Goal: Task Accomplishment & Management: Manage account settings

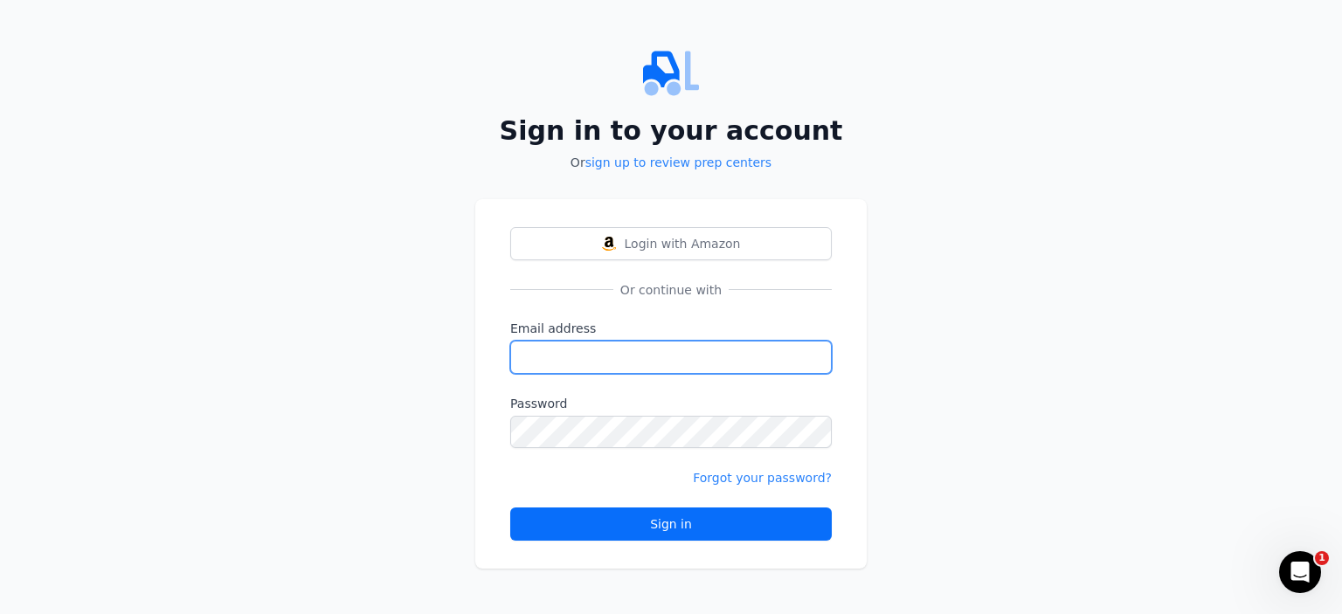
type input "[PERSON_NAME][EMAIL_ADDRESS][DOMAIN_NAME]"
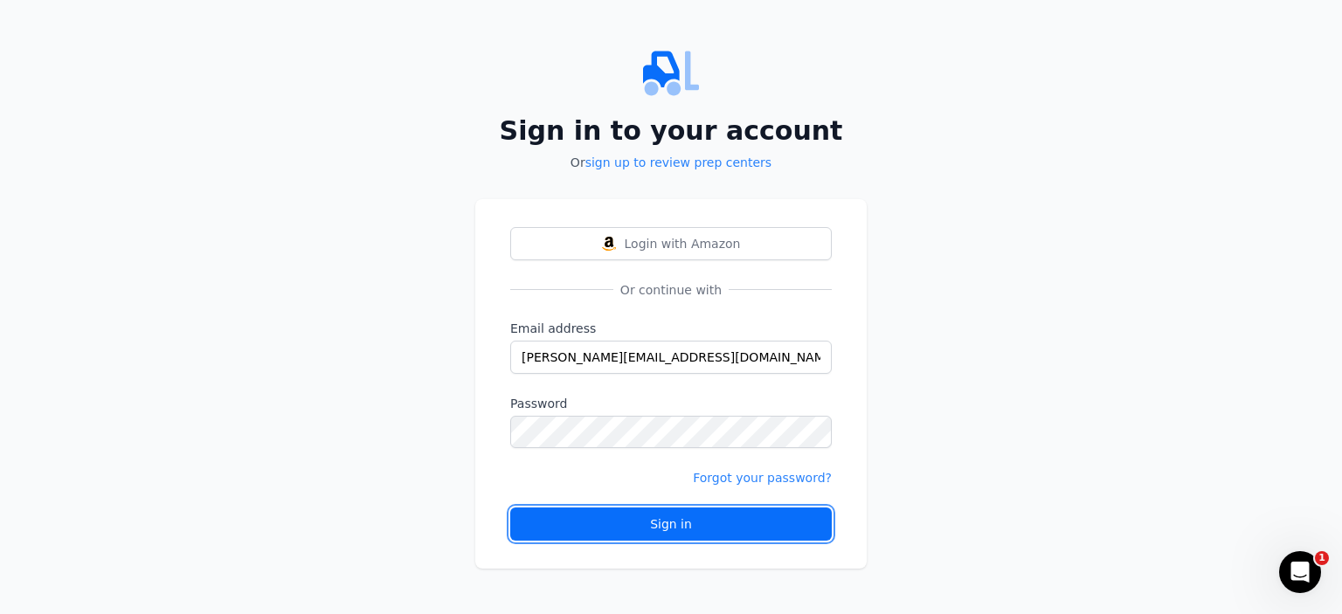
click at [633, 534] on button "Sign in" at bounding box center [671, 524] width 322 height 33
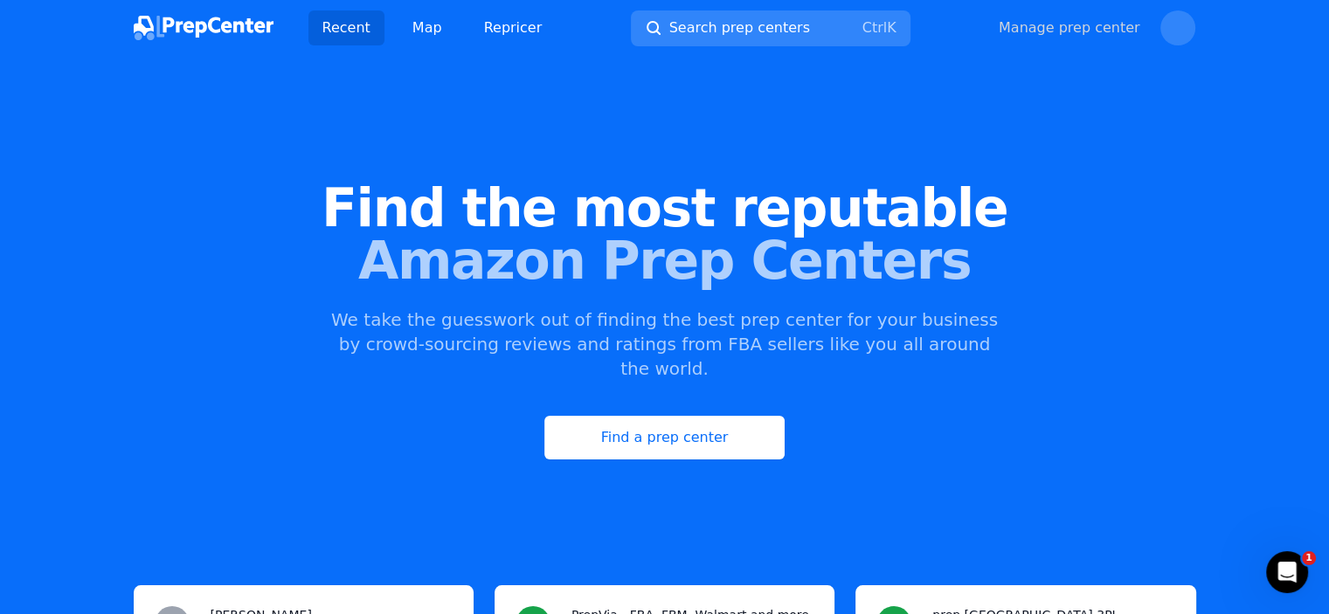
click at [1076, 31] on link "Manage prep center" at bounding box center [1070, 27] width 142 height 21
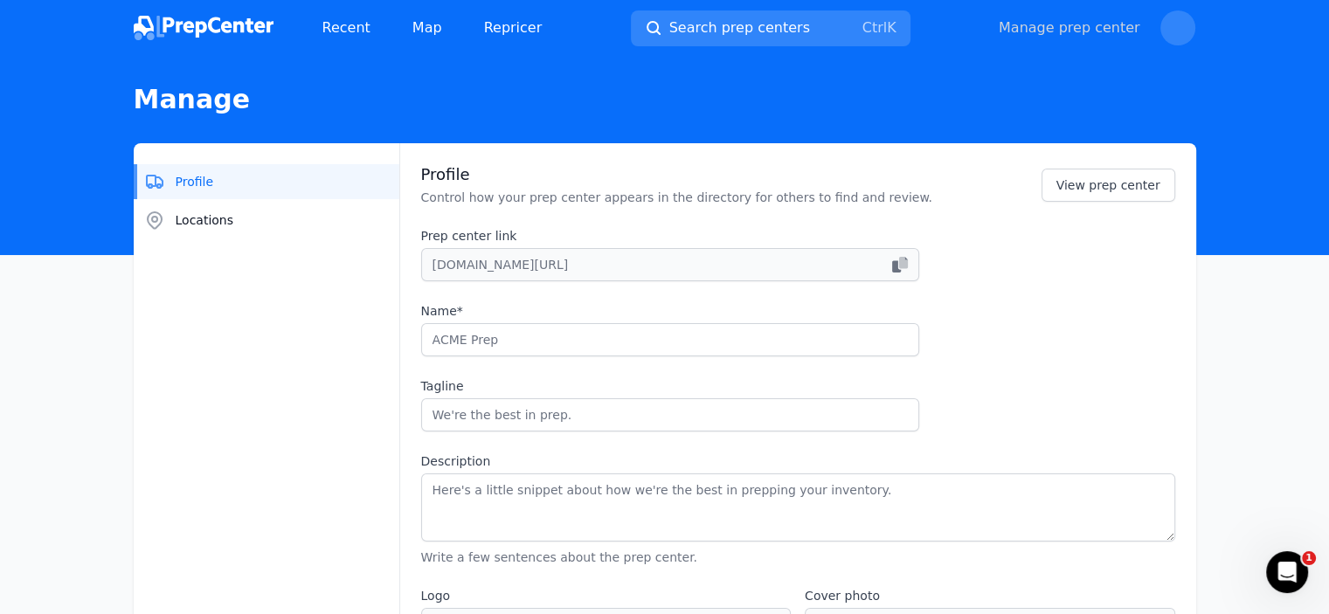
type input "Fulfillment-Box"
type input "Success has a storage space"
type textarea "Fulfillment-Box is a large German holding, which is engaged in warehouse mainte…"
type input "[URL][DOMAIN_NAME]"
type input "[PHONE_NUMBER]"
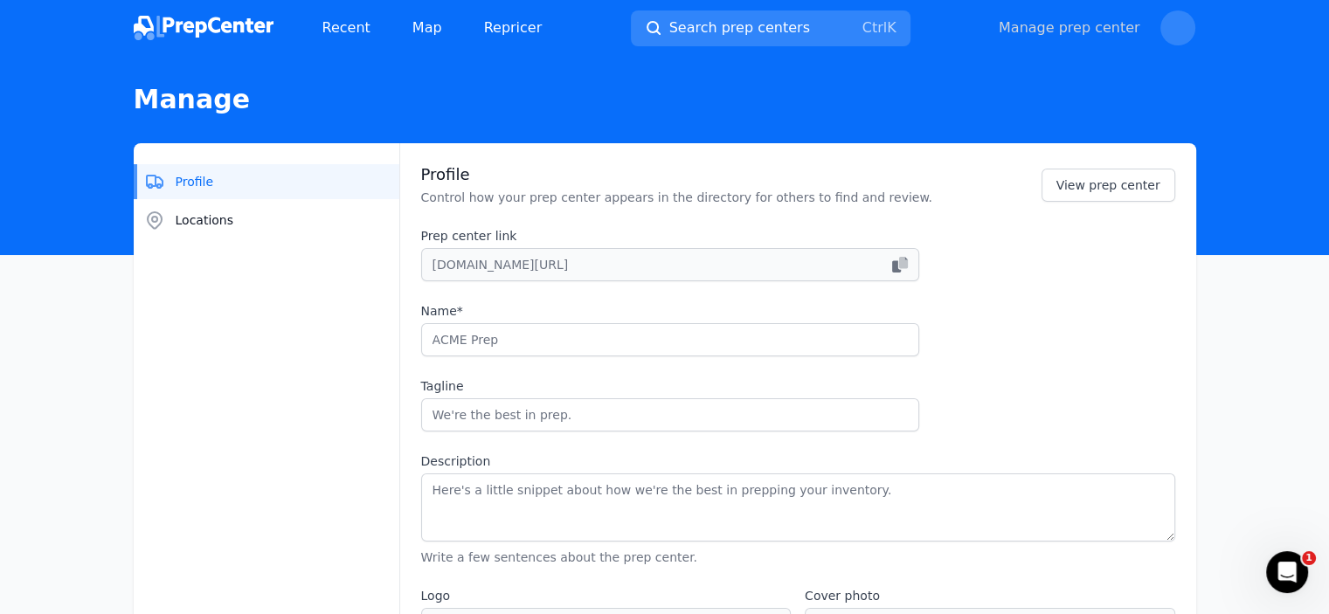
type input "[EMAIL_ADDRESS][DOMAIN_NAME]"
checkbox input "true"
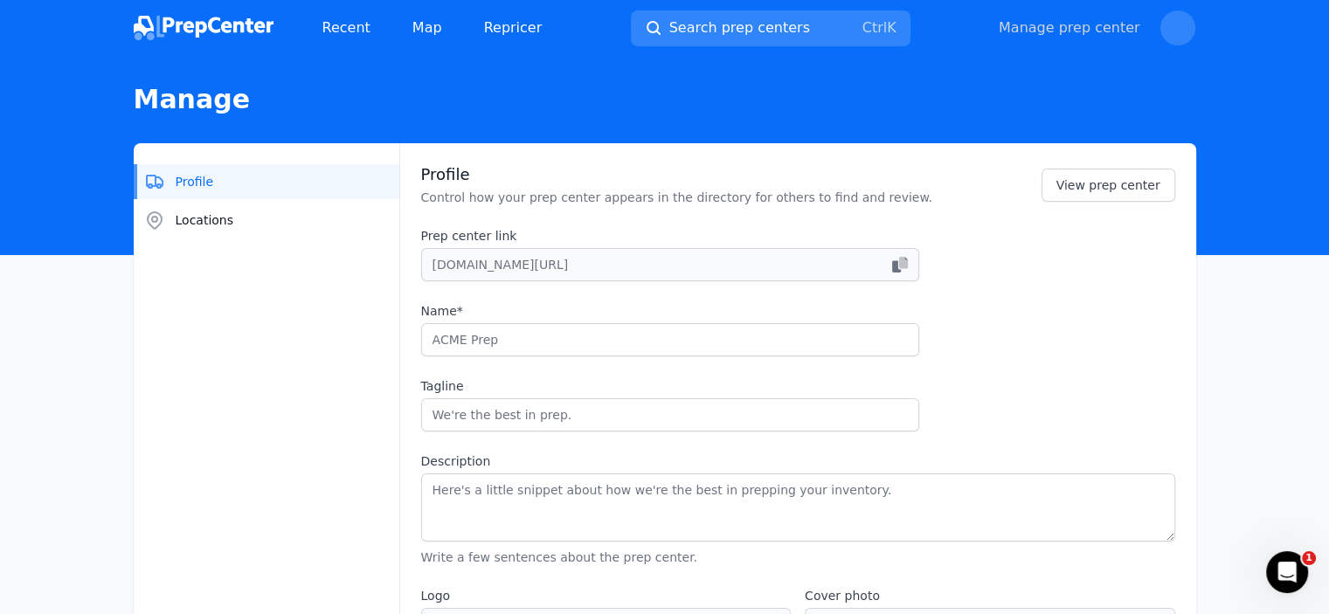
checkbox input "true"
select select "24to48"
type input "fulfillmentbox"
type input "fulfillment_box"
type input "fulfillment-box-group/?viewAsMember=true"
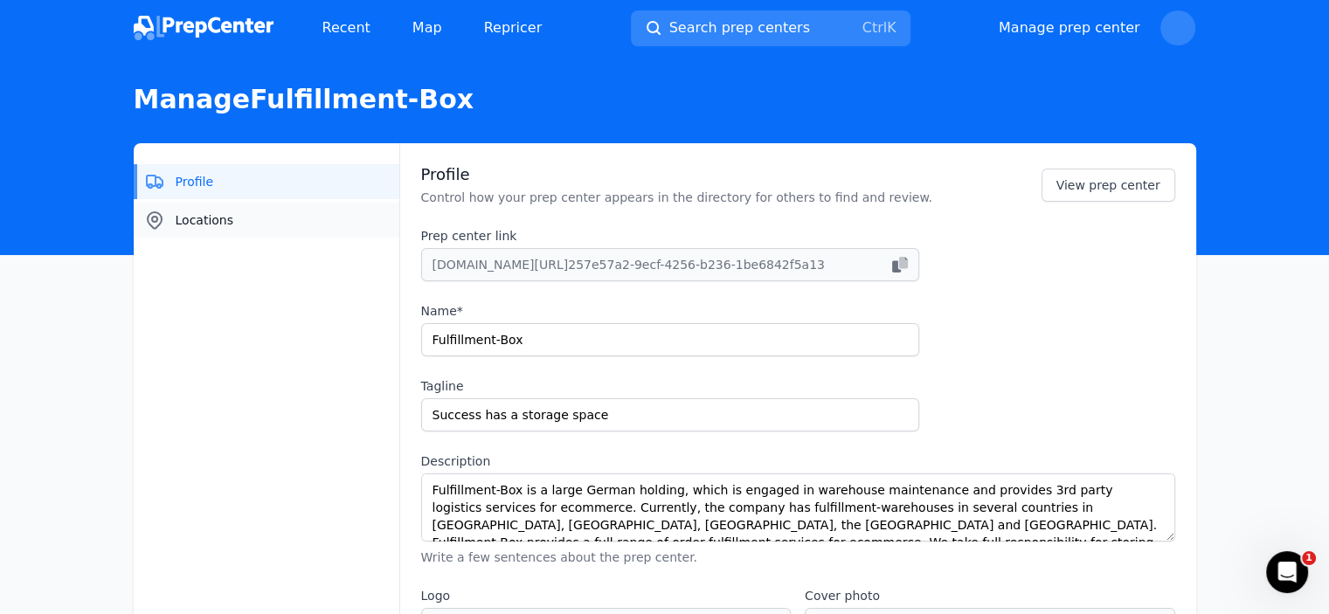
click at [252, 211] on button "Locations" at bounding box center [267, 220] width 266 height 35
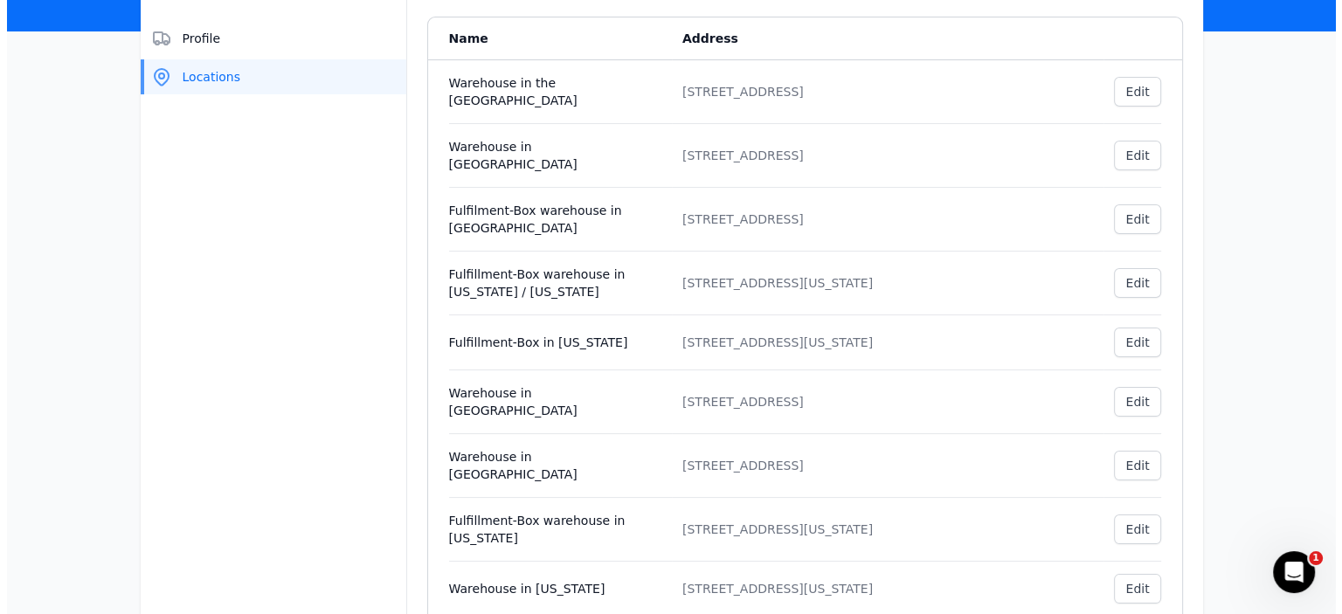
scroll to position [262, 0]
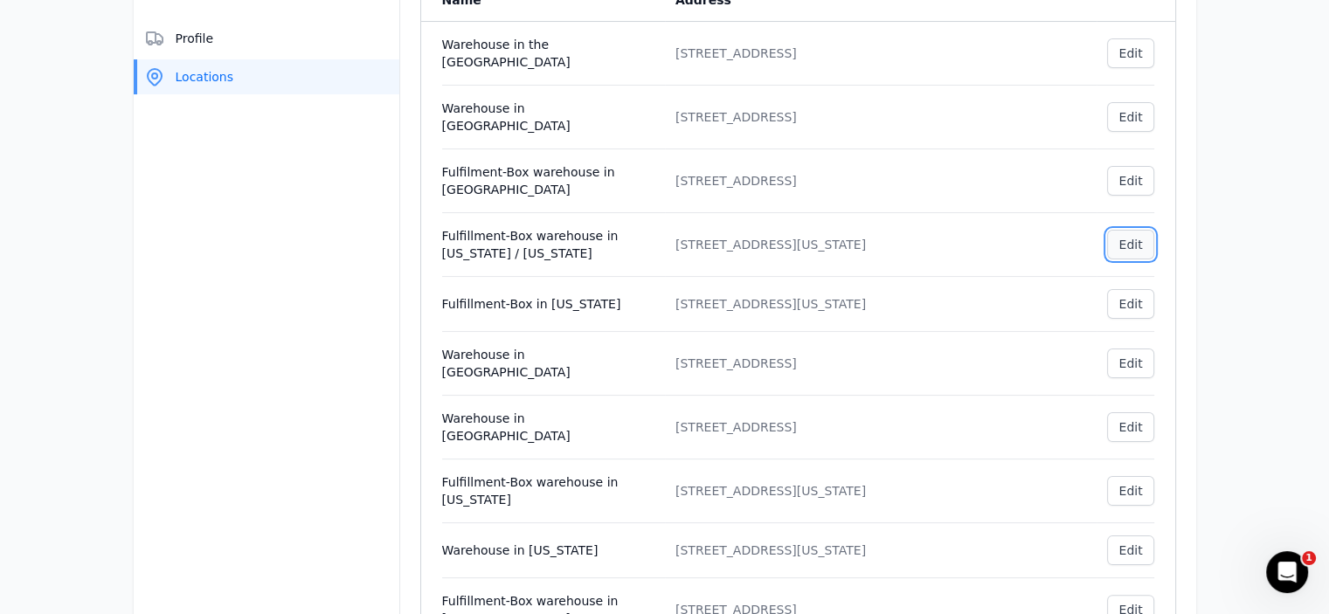
click at [1121, 230] on button "Edit , Fulfillment-Box warehouse in [US_STATE] / [US_STATE]" at bounding box center [1130, 245] width 46 height 30
select select "US"
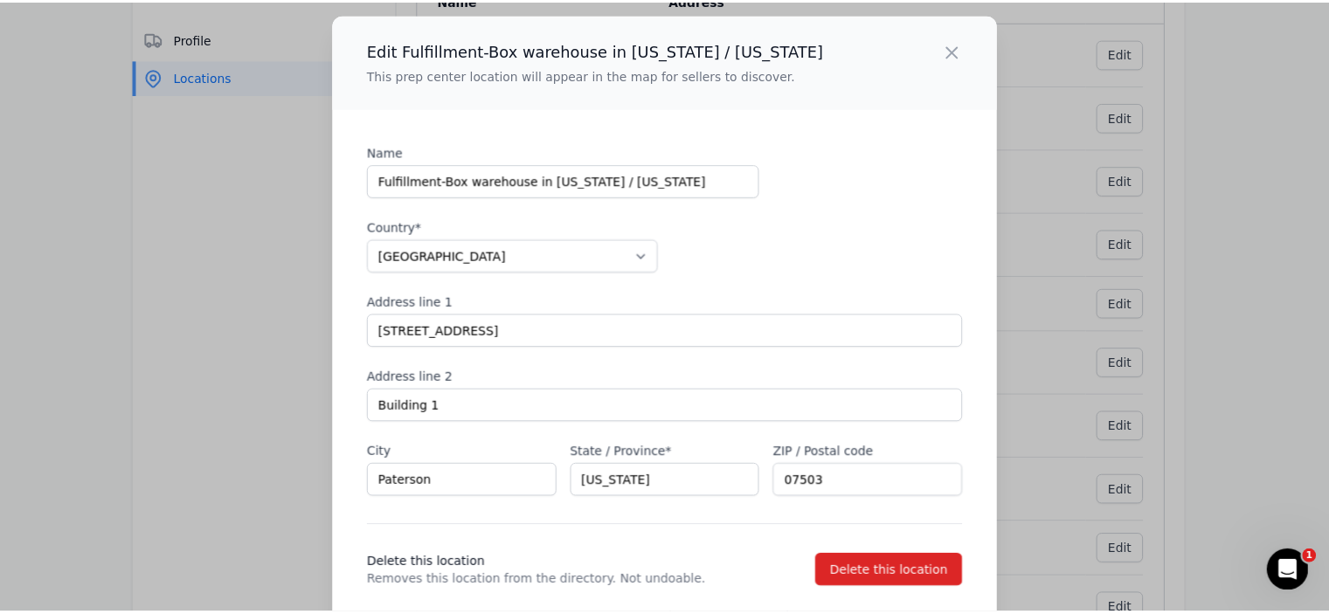
scroll to position [87, 0]
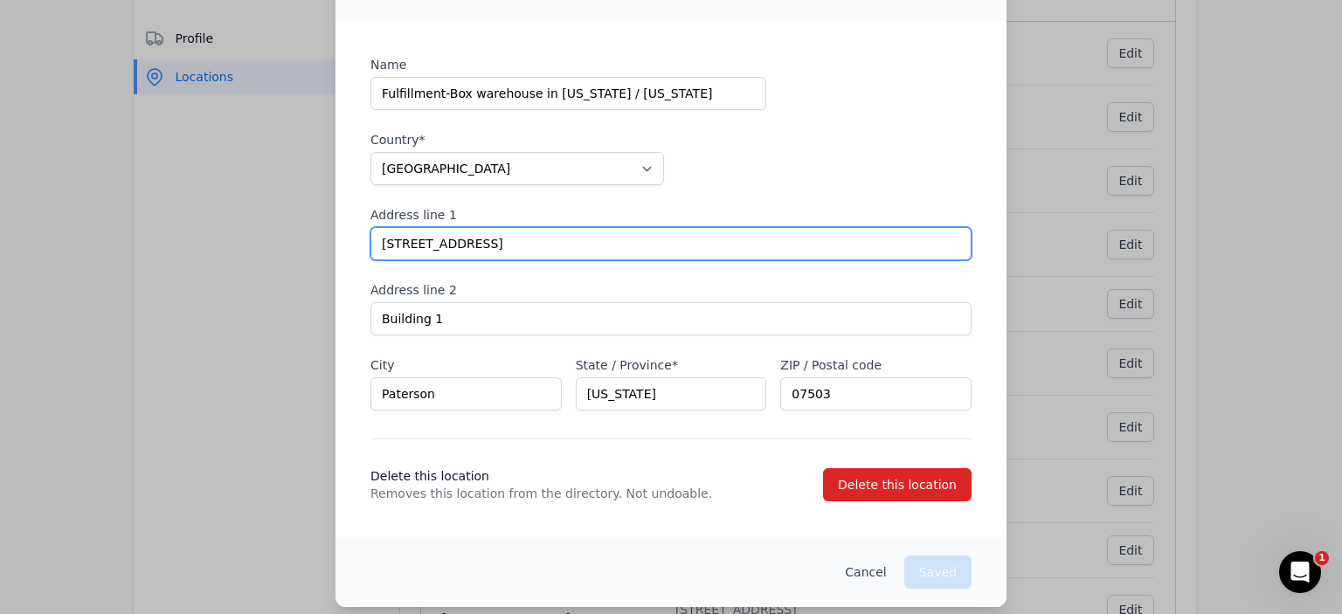
click at [468, 241] on input "[STREET_ADDRESS]" at bounding box center [671, 243] width 601 height 33
drag, startPoint x: 471, startPoint y: 246, endPoint x: 332, endPoint y: 246, distance: 139.0
click at [336, 246] on div "Edit Fulfillment-Box warehouse in [US_STATE] / [US_STATE] This prep center loca…" at bounding box center [671, 267] width 671 height 681
paste input "[STREET_ADDRESS]”"
drag, startPoint x: 526, startPoint y: 246, endPoint x: 697, endPoint y: 245, distance: 171.3
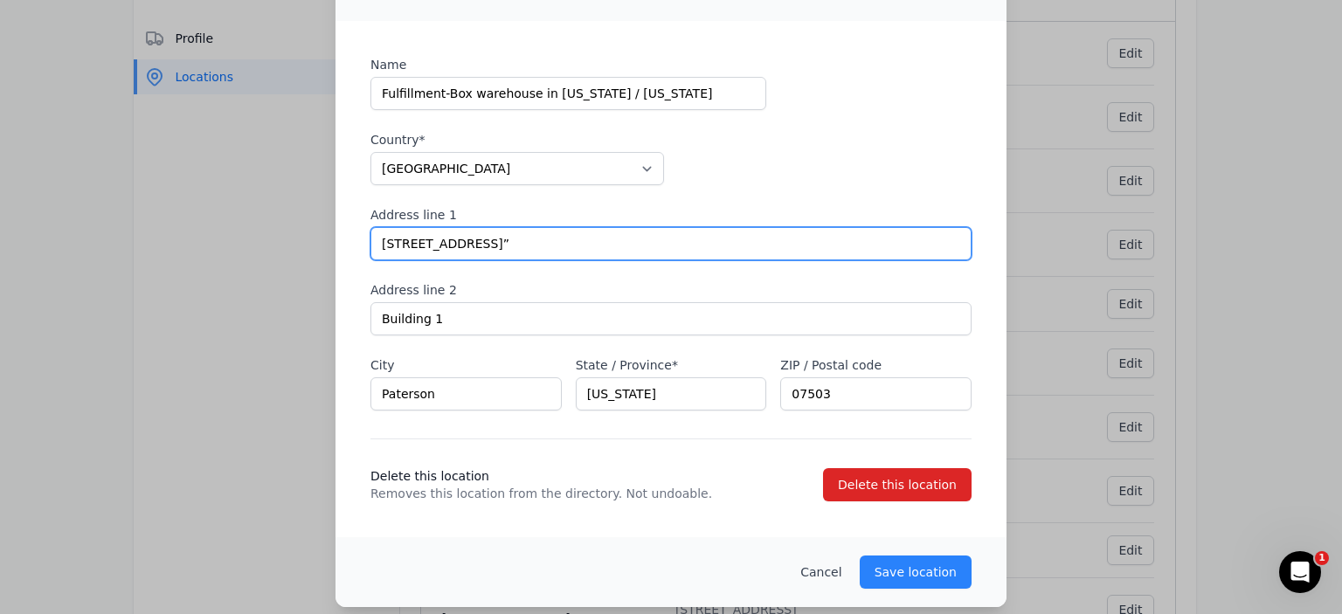
click at [697, 245] on input "[STREET_ADDRESS]”" at bounding box center [671, 243] width 601 height 33
type input "[STREET_ADDRESS],"
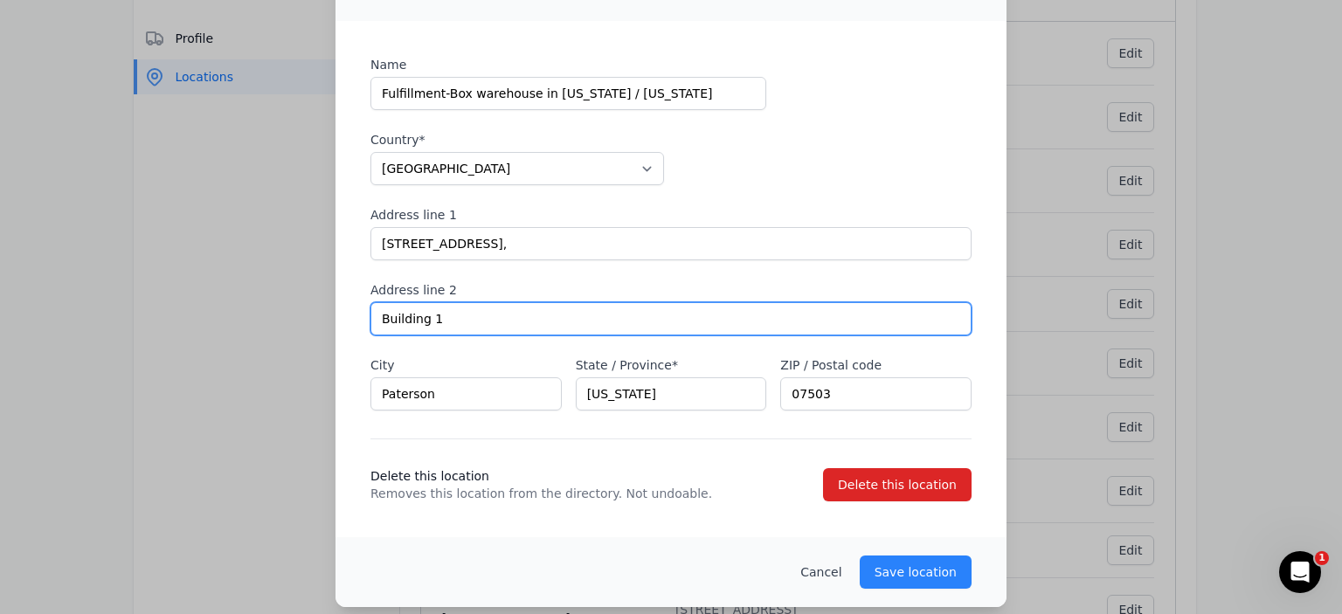
drag, startPoint x: 440, startPoint y: 324, endPoint x: 301, endPoint y: 324, distance: 139.8
click at [301, 324] on div "Edit Fulfillment-Box warehouse in [US_STATE] / [US_STATE] This prep center loca…" at bounding box center [671, 267] width 1342 height 709
paste input "1st FLOOR, UNIT “1S”"
type input "1st FLOOR, UNIT “1S”"
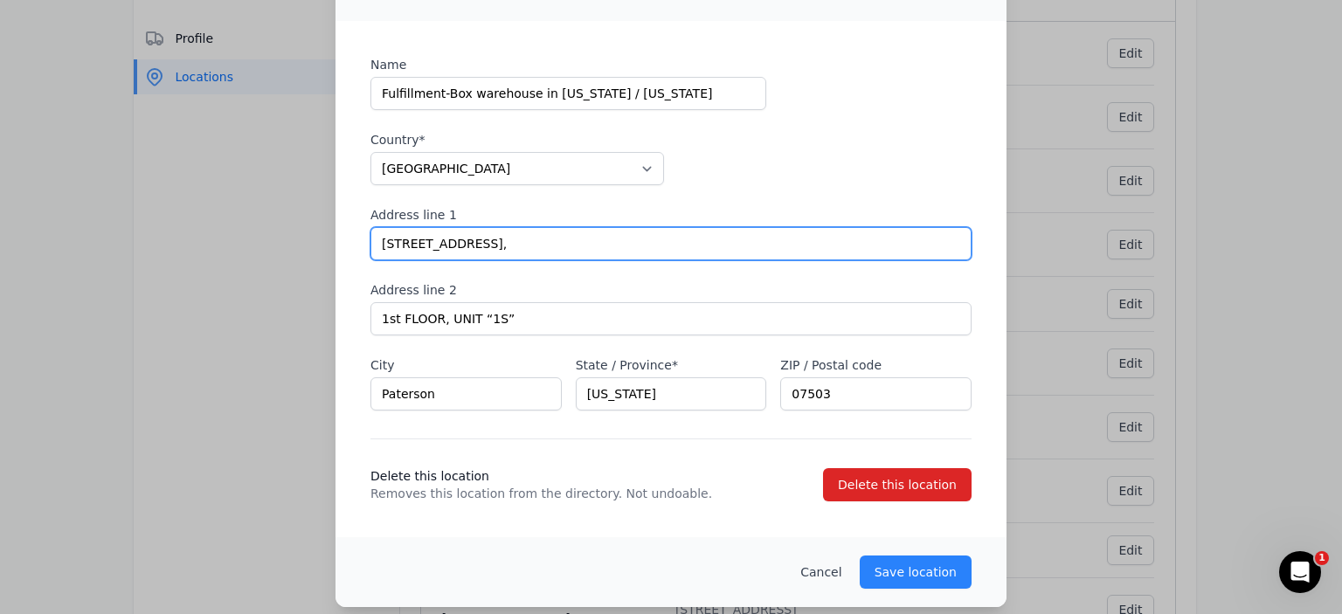
click at [525, 246] on input "[STREET_ADDRESS]," at bounding box center [671, 243] width 601 height 33
type input "[STREET_ADDRESS]"
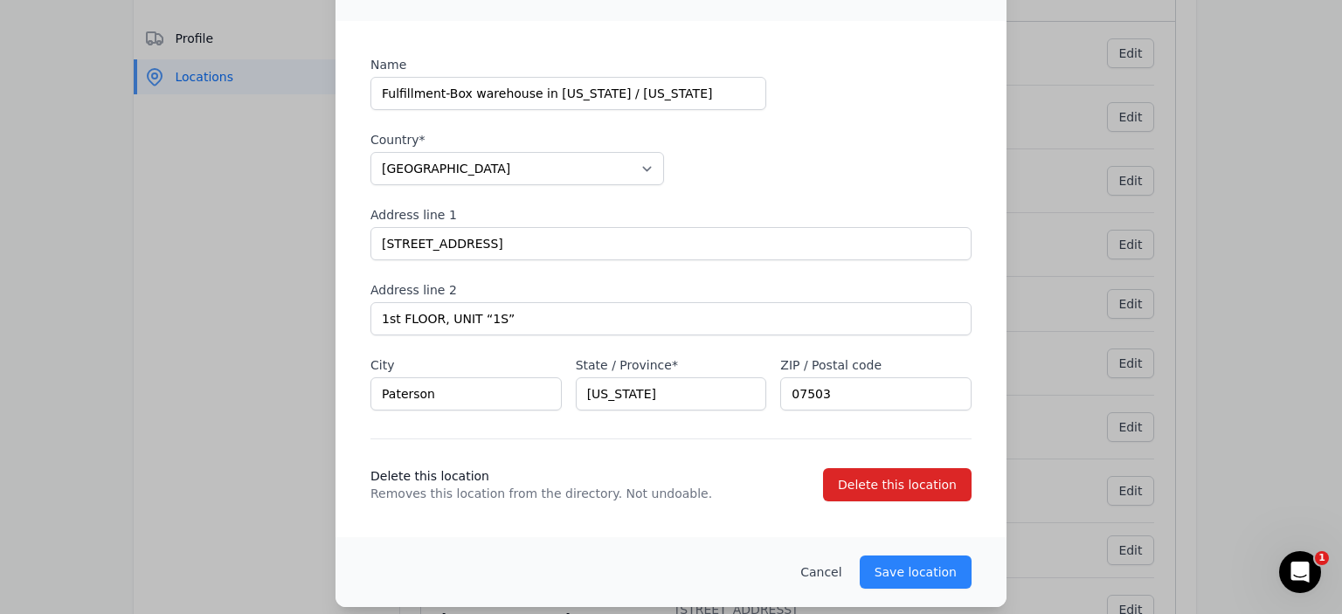
drag, startPoint x: 484, startPoint y: 438, endPoint x: 443, endPoint y: 392, distance: 61.9
click at [482, 436] on div "Name Fulfillment-Box warehouse in [US_STATE] / [US_STATE] Country* [GEOGRAPHIC_…" at bounding box center [671, 279] width 601 height 447
click at [442, 387] on input "Paterson" at bounding box center [466, 394] width 191 height 33
drag, startPoint x: 439, startPoint y: 403, endPoint x: 286, endPoint y: 400, distance: 153.0
click at [286, 400] on div "Edit Fulfillment-Box warehouse in [US_STATE] / [US_STATE] This prep center loca…" at bounding box center [671, 267] width 1342 height 709
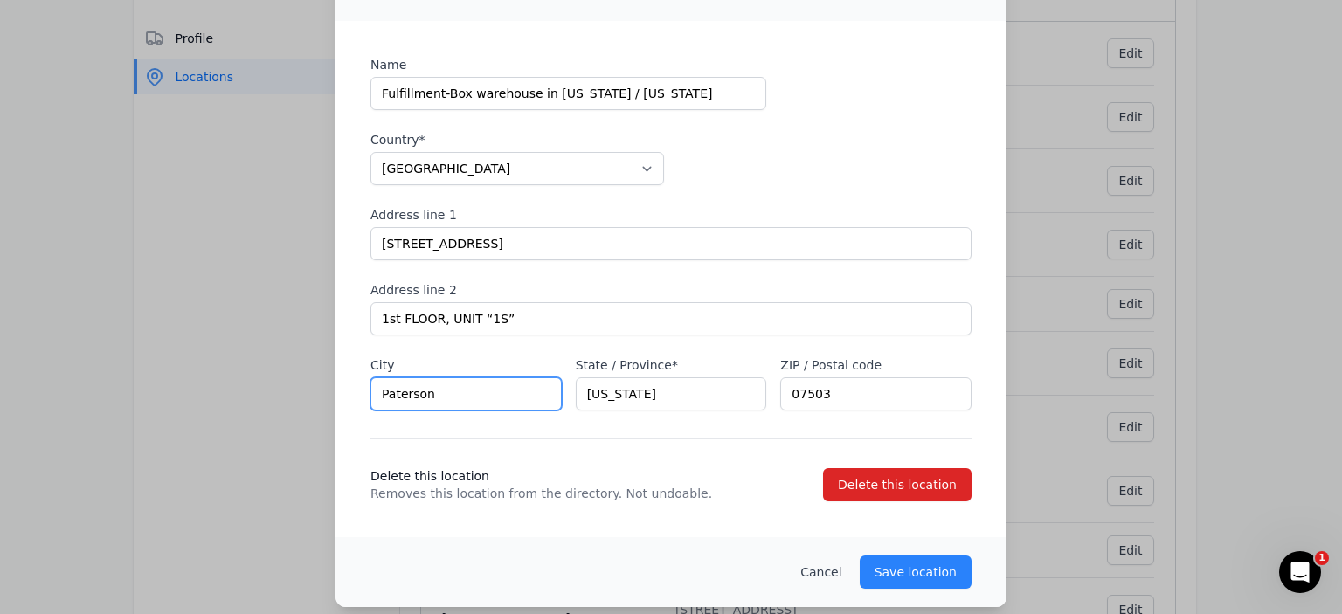
paste input "ssaic"
type input "Passaic"
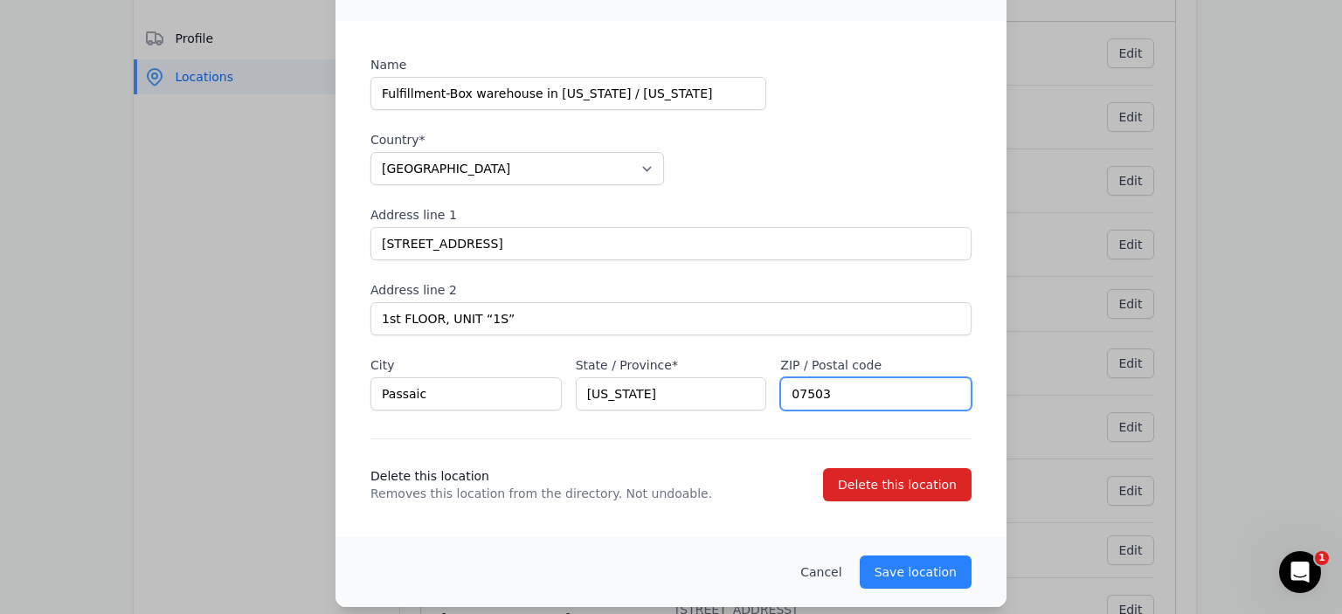
drag, startPoint x: 848, startPoint y: 397, endPoint x: 659, endPoint y: 401, distance: 188.8
click at [660, 400] on div "Name Fulfillment-Box warehouse in [US_STATE] / [US_STATE] Country* [GEOGRAPHIC_…" at bounding box center [671, 233] width 601 height 355
paste input "055"
type input "07055"
click at [720, 436] on div "Name Fulfillment-Box warehouse in [US_STATE] / [US_STATE] Country* [GEOGRAPHIC_…" at bounding box center [671, 279] width 601 height 447
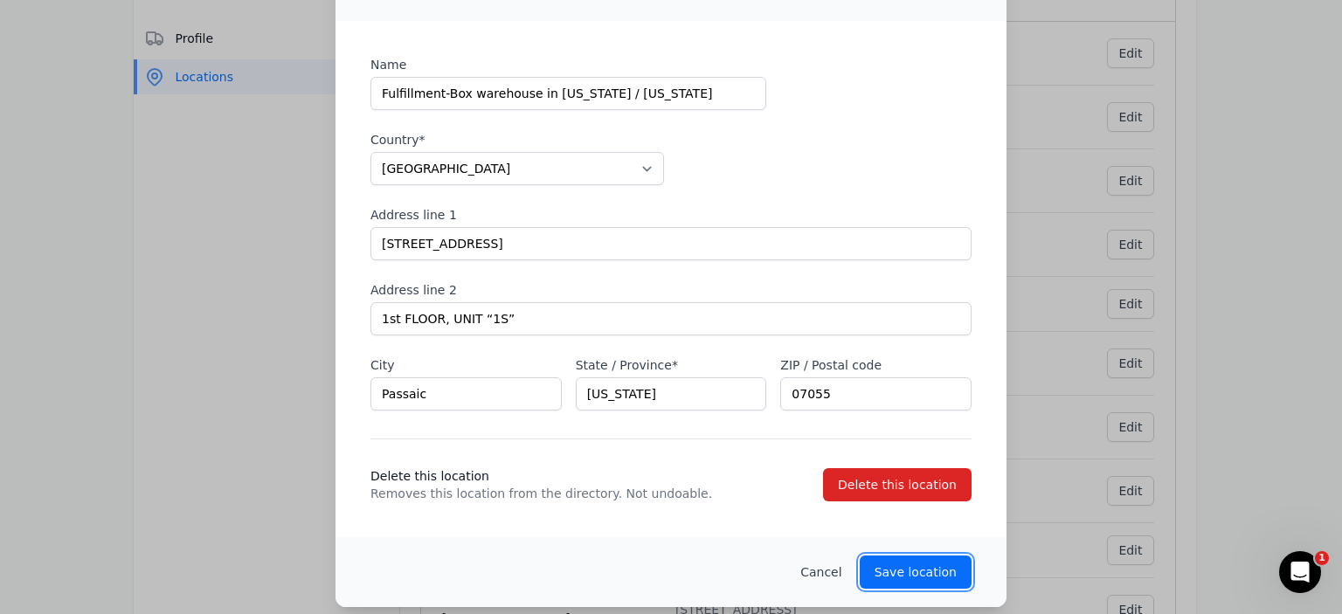
click at [883, 558] on p "Save location" at bounding box center [916, 572] width 82 height 17
type input "[STREET_ADDRESS]"
type input "Building 1"
type input "Paterson"
type input "07503"
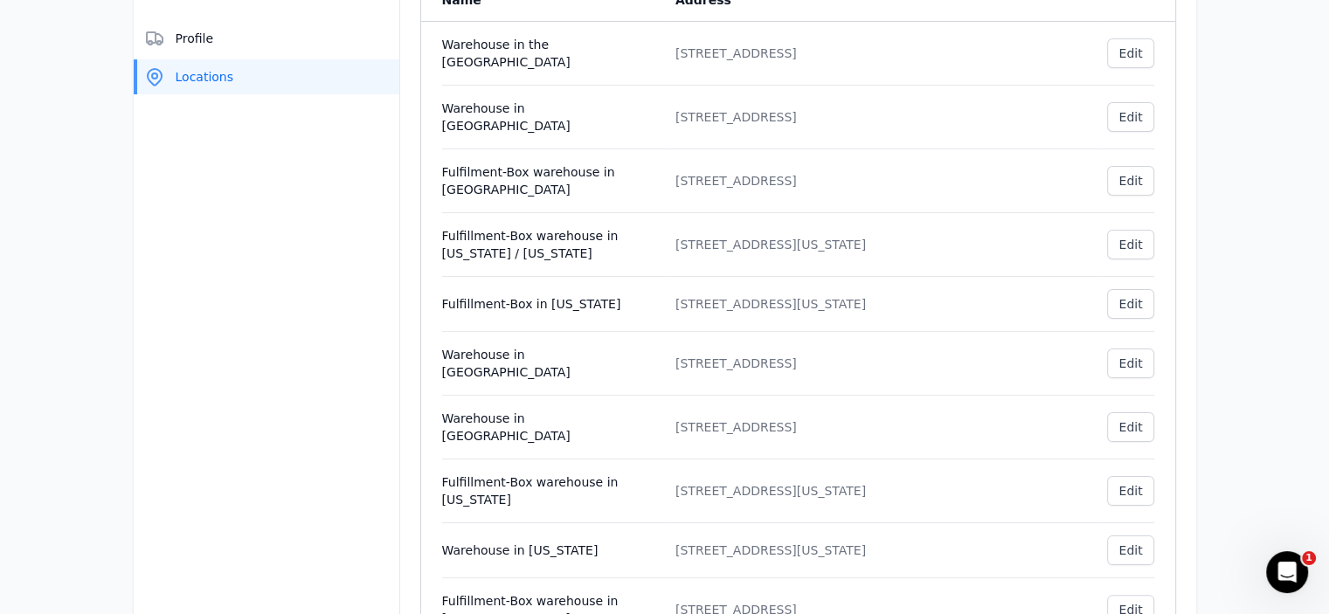
drag, startPoint x: 1260, startPoint y: 248, endPoint x: 1341, endPoint y: 235, distance: 82.3
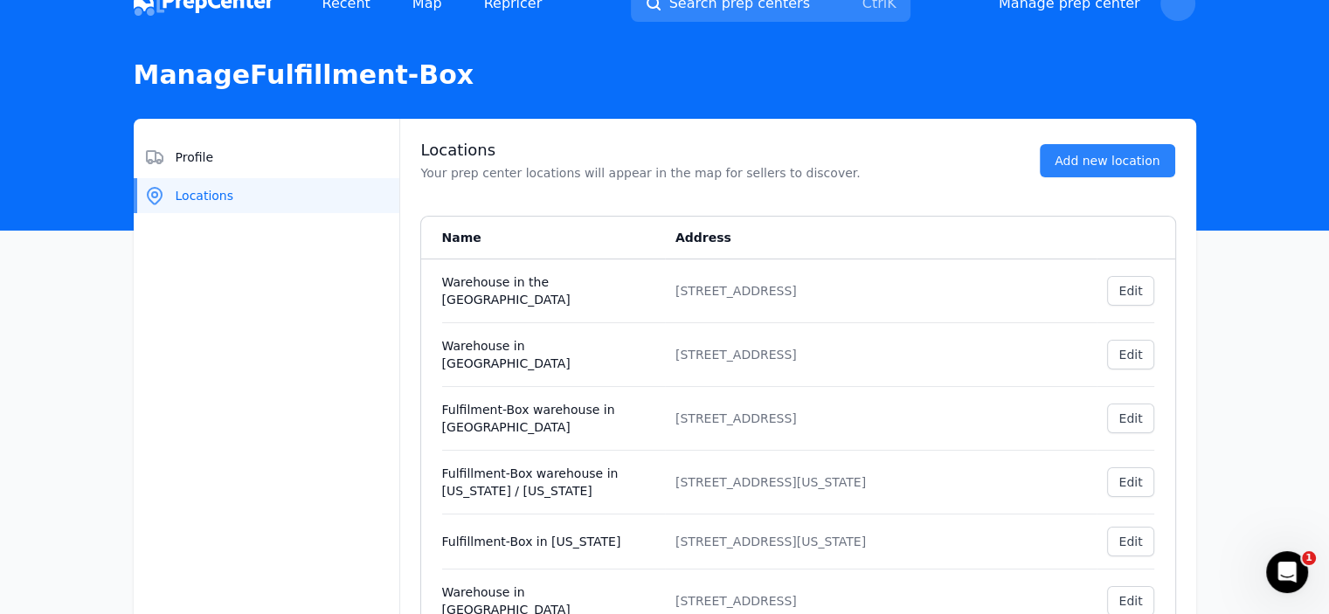
scroll to position [23, 0]
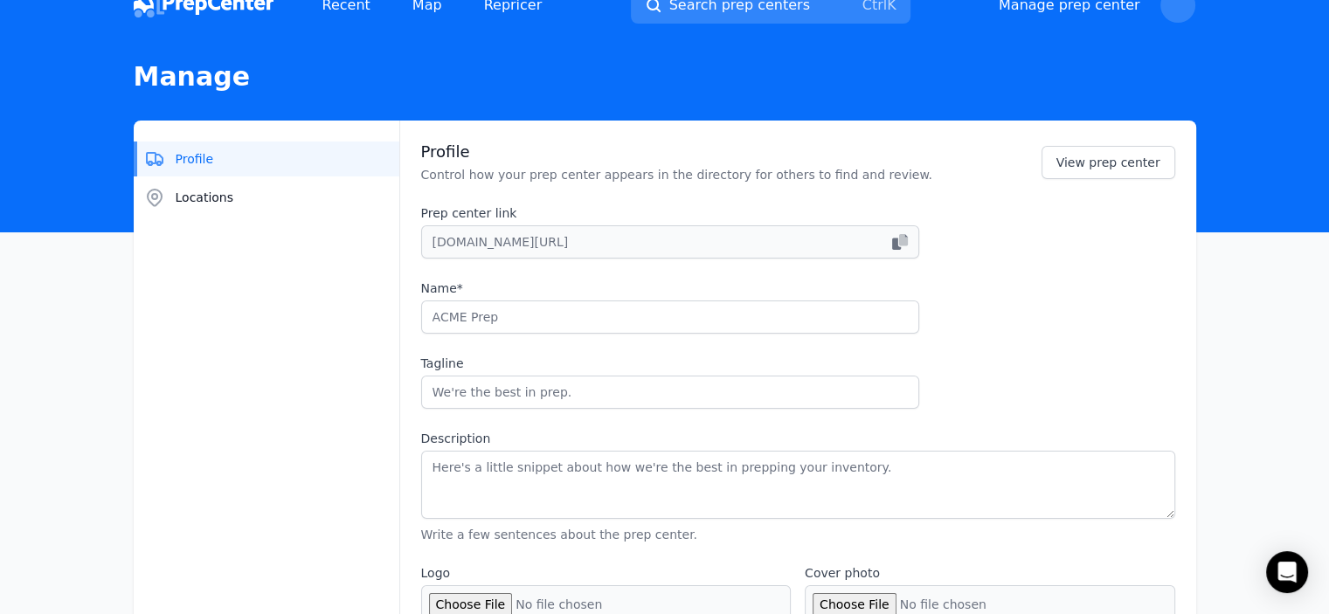
type input "Fulfillment-Box"
type input "Success has a storage space"
type input "[URL][DOMAIN_NAME]"
type input "[PHONE_NUMBER]"
type input "[EMAIL_ADDRESS][DOMAIN_NAME]"
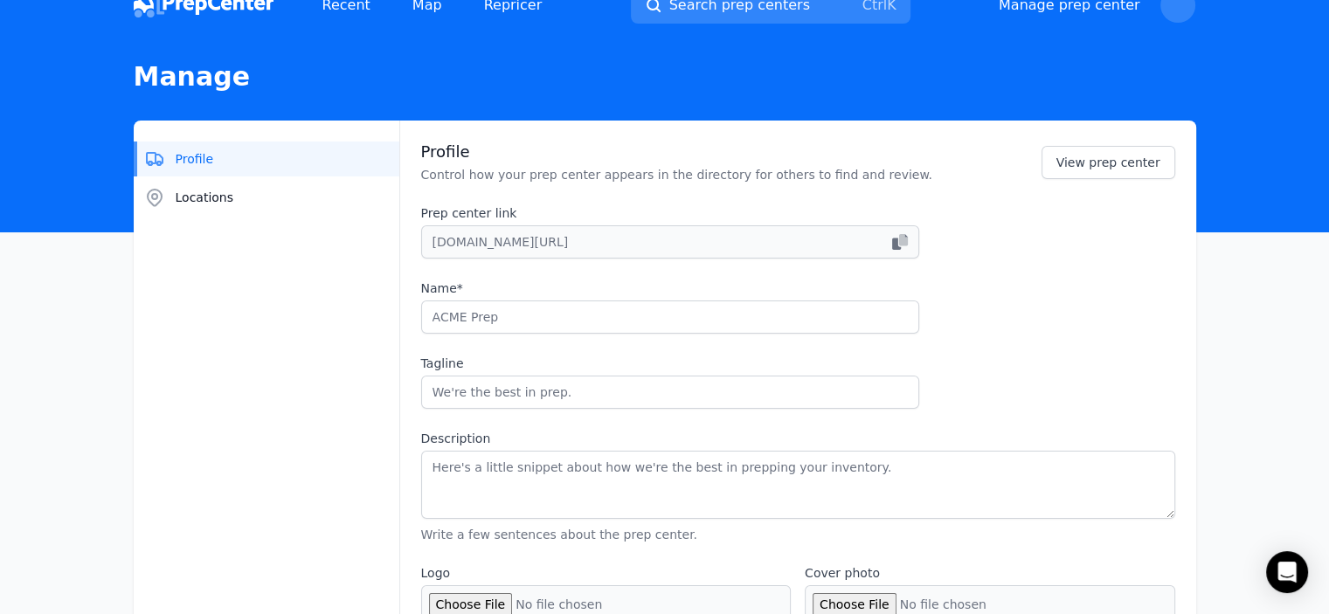
checkbox input "true"
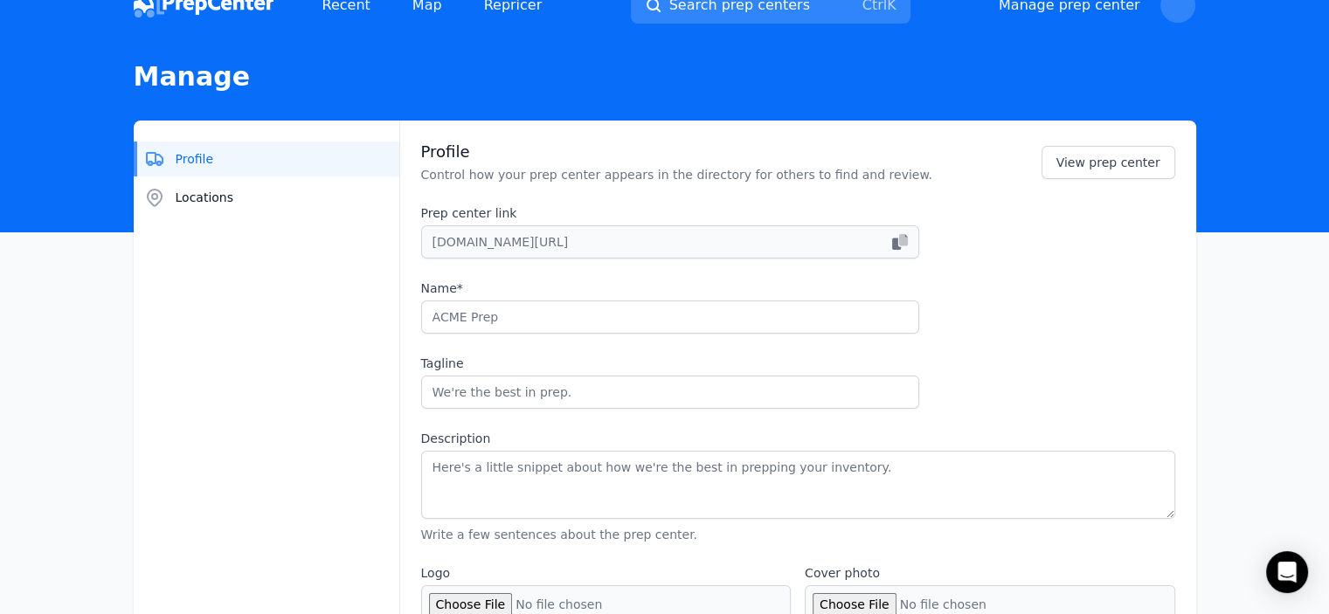
select select "24to48"
type input "fulfillmentbox"
type input "fulfillment_box"
type input "fulfillment-box-group/?viewAsMember=true"
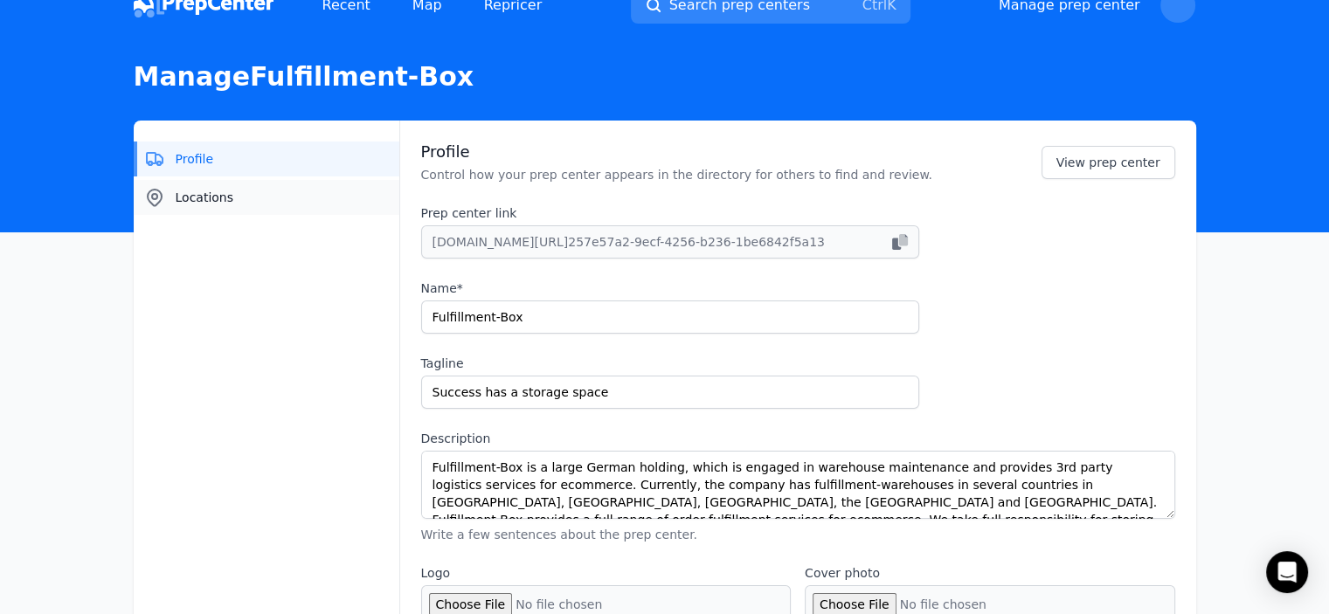
click at [248, 202] on button "Locations" at bounding box center [267, 197] width 266 height 35
